Goal: Find contact information: Find contact information

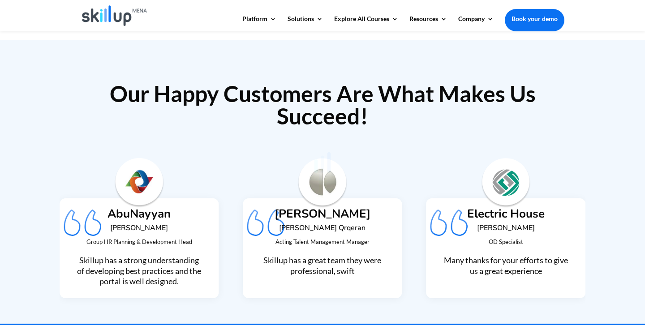
scroll to position [2505, 0]
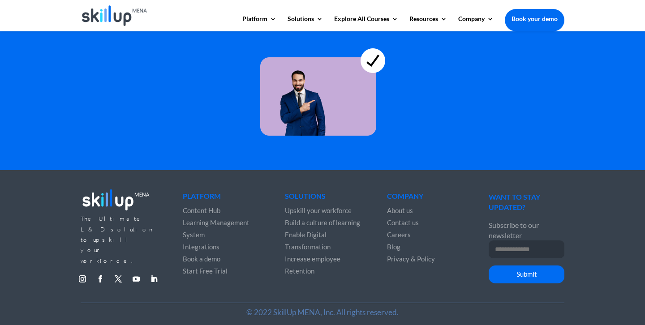
click at [399, 206] on span "About us" at bounding box center [400, 210] width 26 height 8
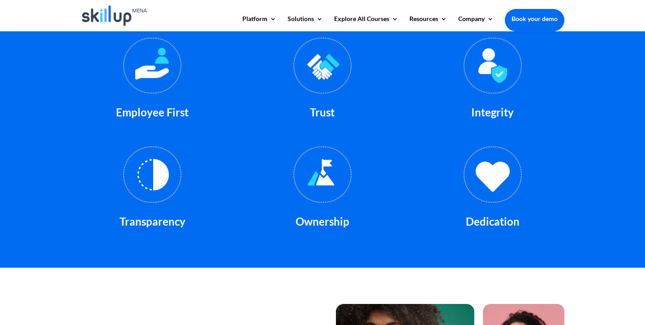
scroll to position [1247, 0]
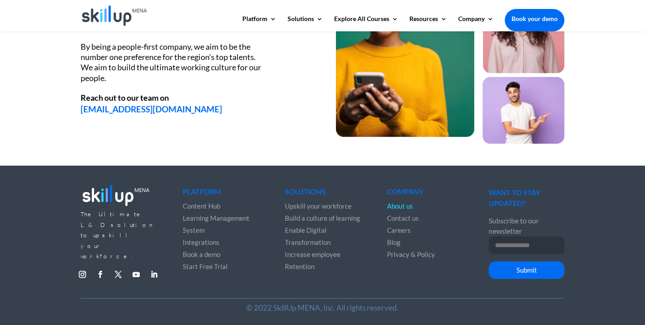
click at [408, 219] on span "Contact us" at bounding box center [403, 218] width 32 height 8
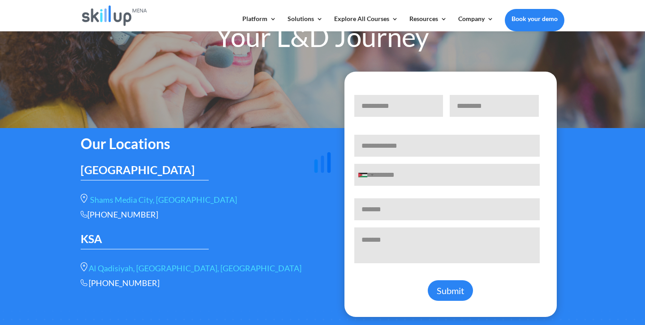
scroll to position [98, 0]
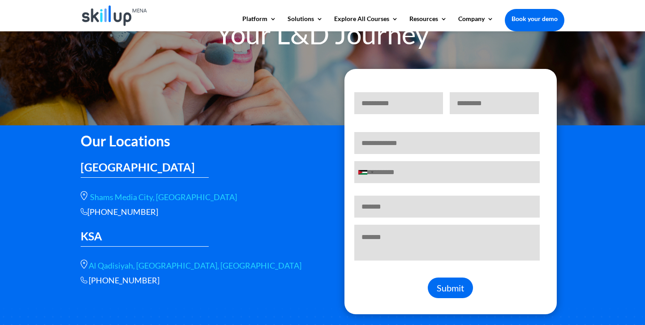
drag, startPoint x: 88, startPoint y: 212, endPoint x: 165, endPoint y: 212, distance: 76.6
click at [165, 212] on div "+966 115112089" at bounding box center [195, 212] width 228 height 10
copy div "+966 115112089"
click at [95, 213] on div "+966 115112089" at bounding box center [195, 212] width 228 height 10
click at [98, 213] on div "+966 115112089" at bounding box center [195, 212] width 228 height 10
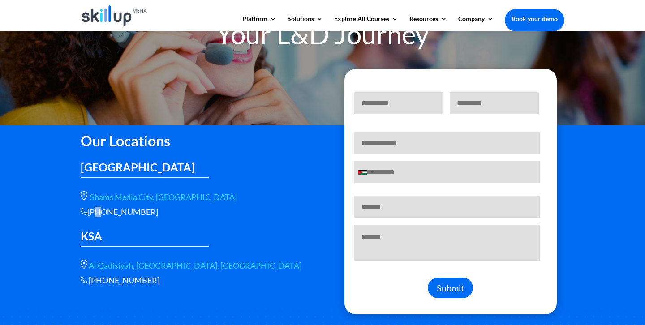
drag, startPoint x: 90, startPoint y: 212, endPoint x: 152, endPoint y: 212, distance: 62.2
click at [153, 213] on div "+966 115112089" at bounding box center [195, 212] width 228 height 10
copy div "+966 115112089"
